Goal: Task Accomplishment & Management: Use online tool/utility

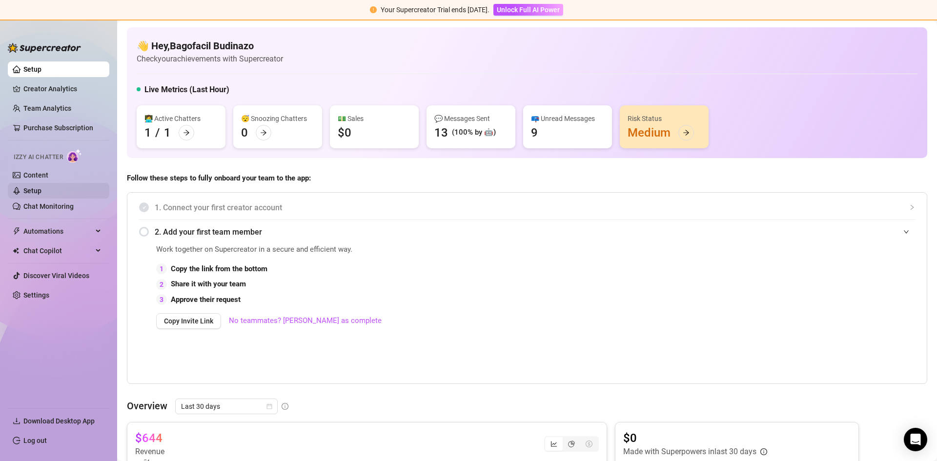
click at [41, 193] on link "Setup" at bounding box center [32, 191] width 18 height 8
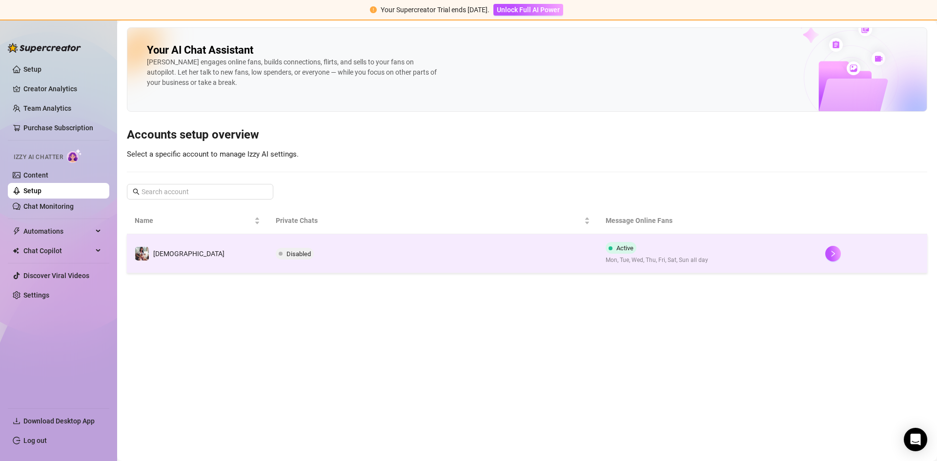
click at [246, 252] on td "[DEMOGRAPHIC_DATA]" at bounding box center [197, 253] width 141 height 39
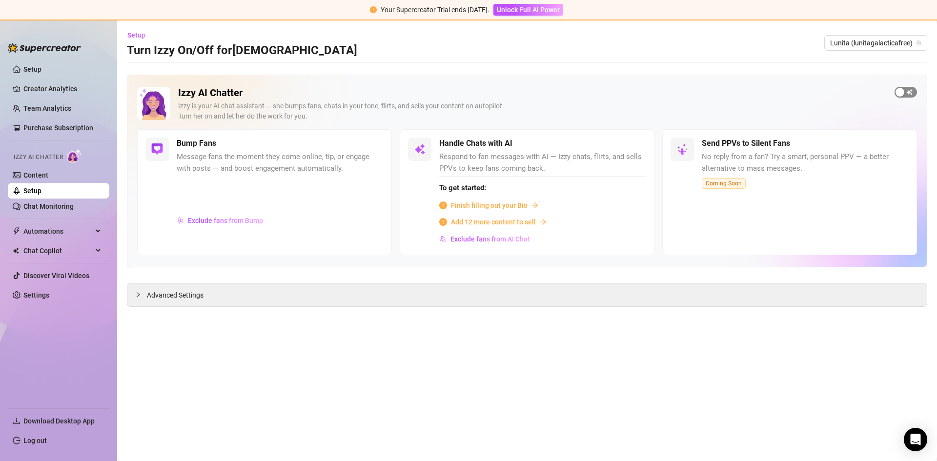
click at [905, 95] on span "button" at bounding box center [905, 92] width 22 height 11
